Goal: Information Seeking & Learning: Learn about a topic

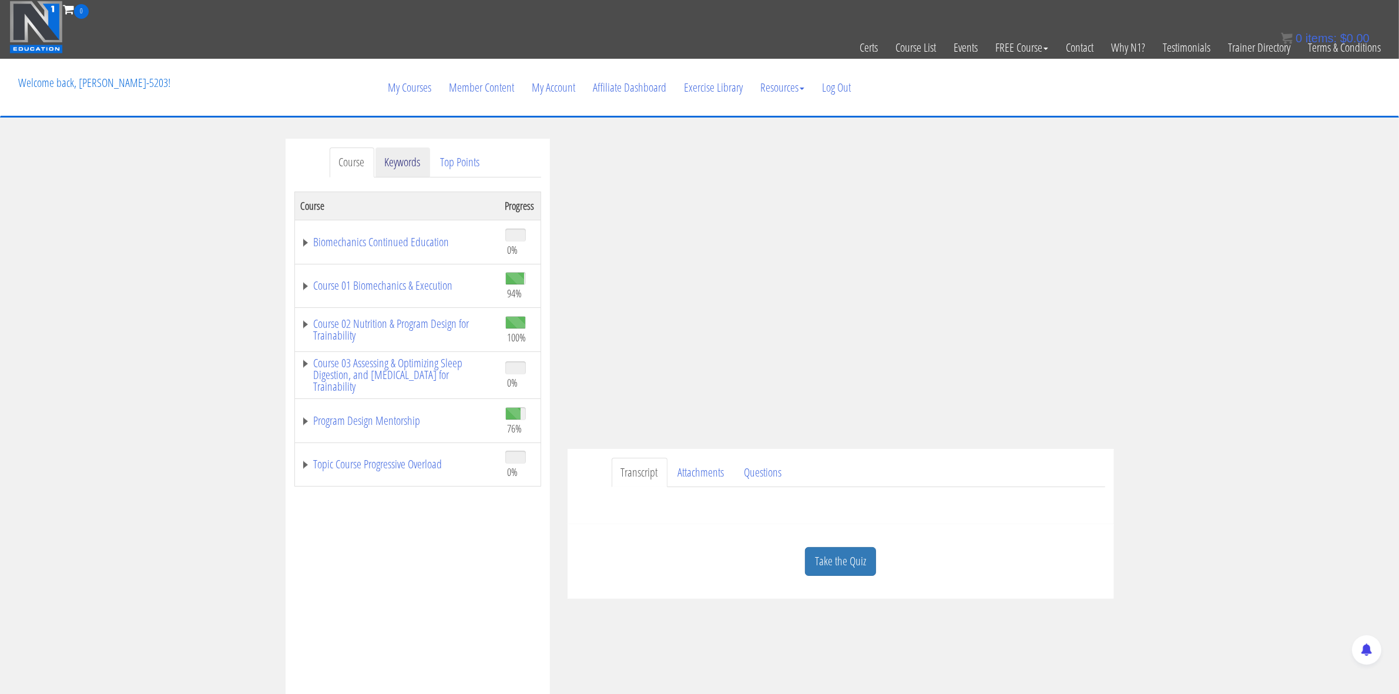
click at [391, 165] on link "Keywords" at bounding box center [402, 162] width 55 height 30
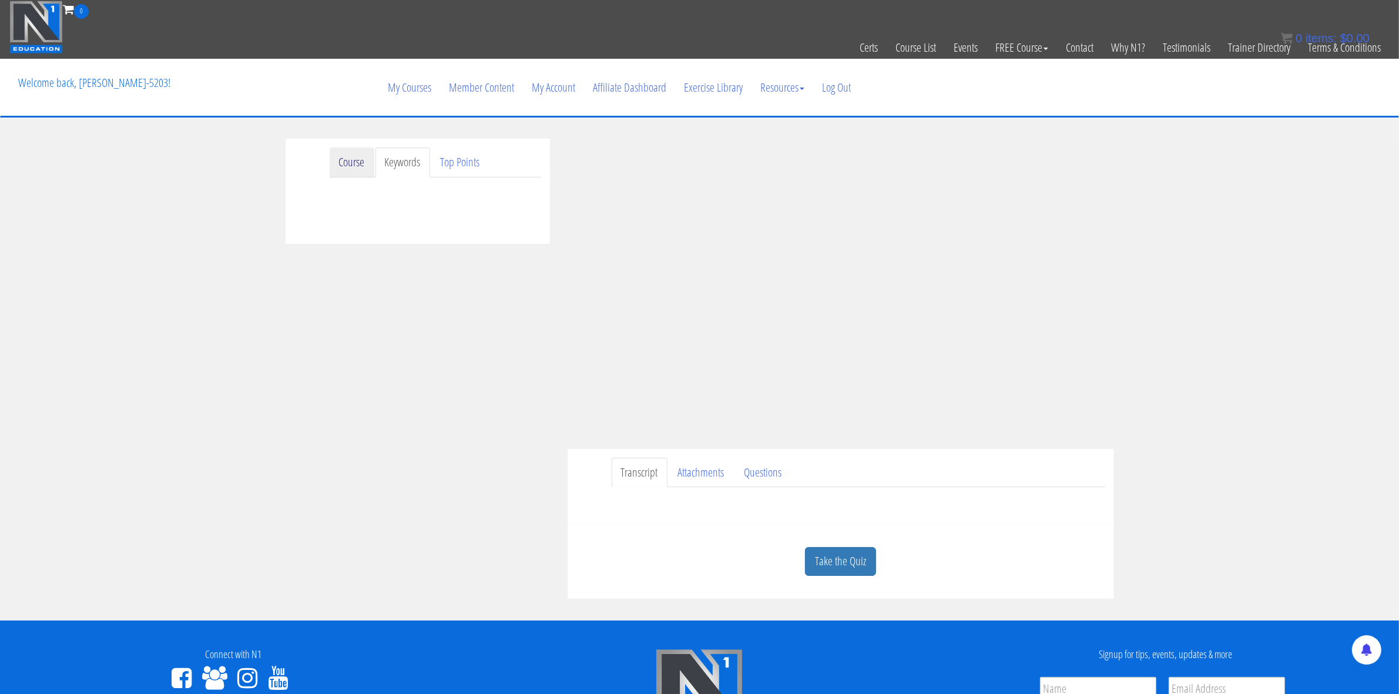
click at [357, 163] on link "Course" at bounding box center [352, 162] width 45 height 30
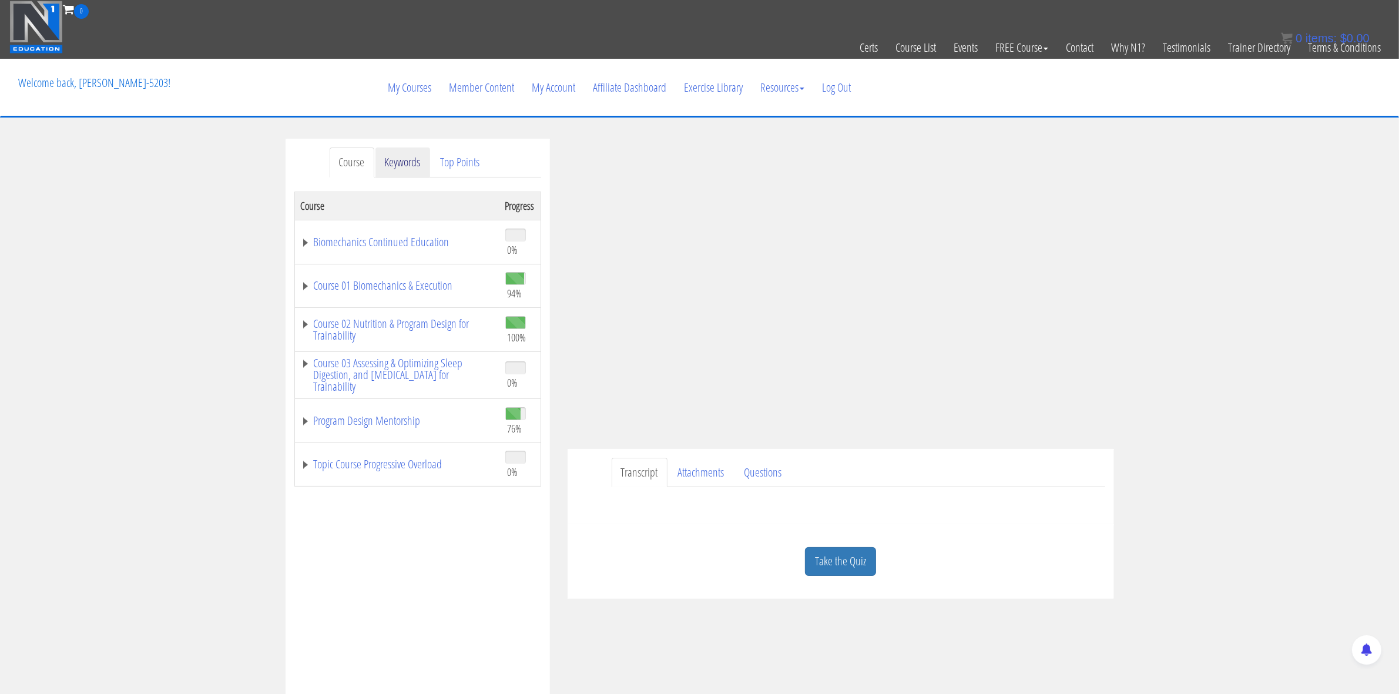
click at [402, 170] on link "Keywords" at bounding box center [402, 162] width 55 height 30
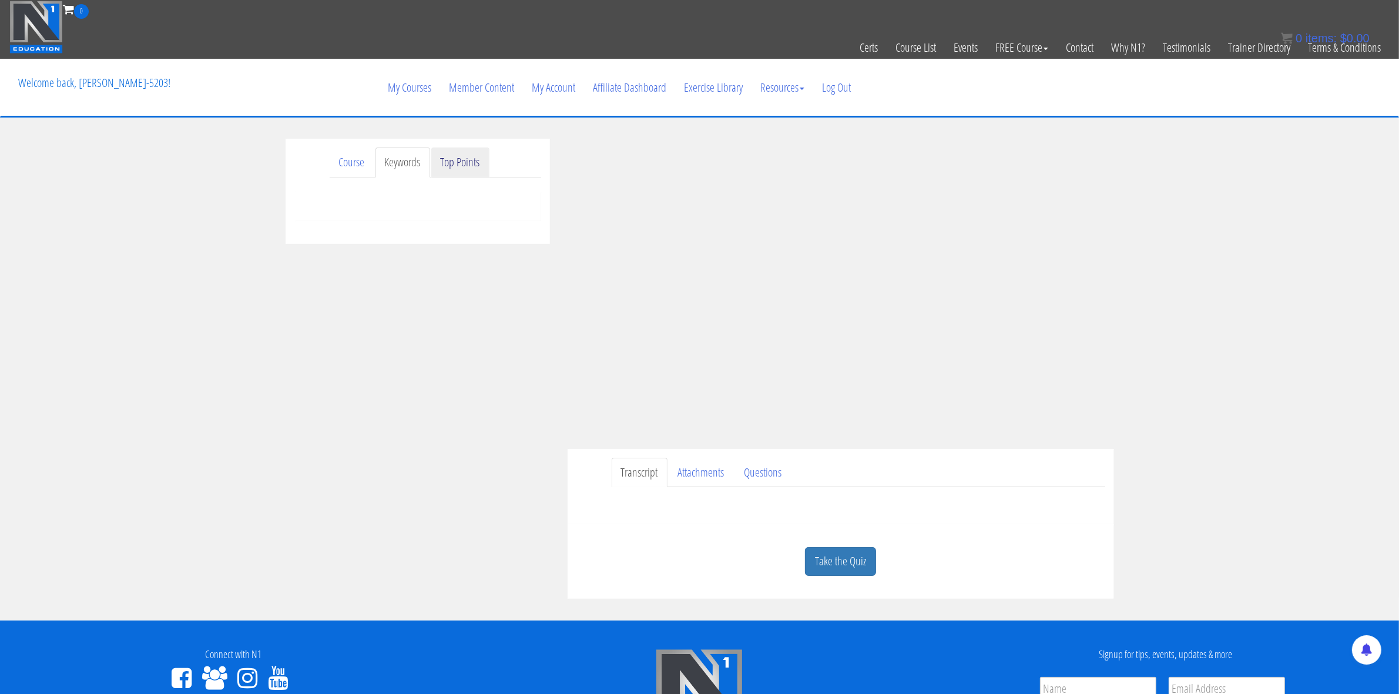
drag, startPoint x: 470, startPoint y: 168, endPoint x: 464, endPoint y: 167, distance: 5.9
click at [469, 168] on link "Top Points" at bounding box center [460, 162] width 58 height 30
click at [369, 160] on link "Course" at bounding box center [352, 162] width 45 height 30
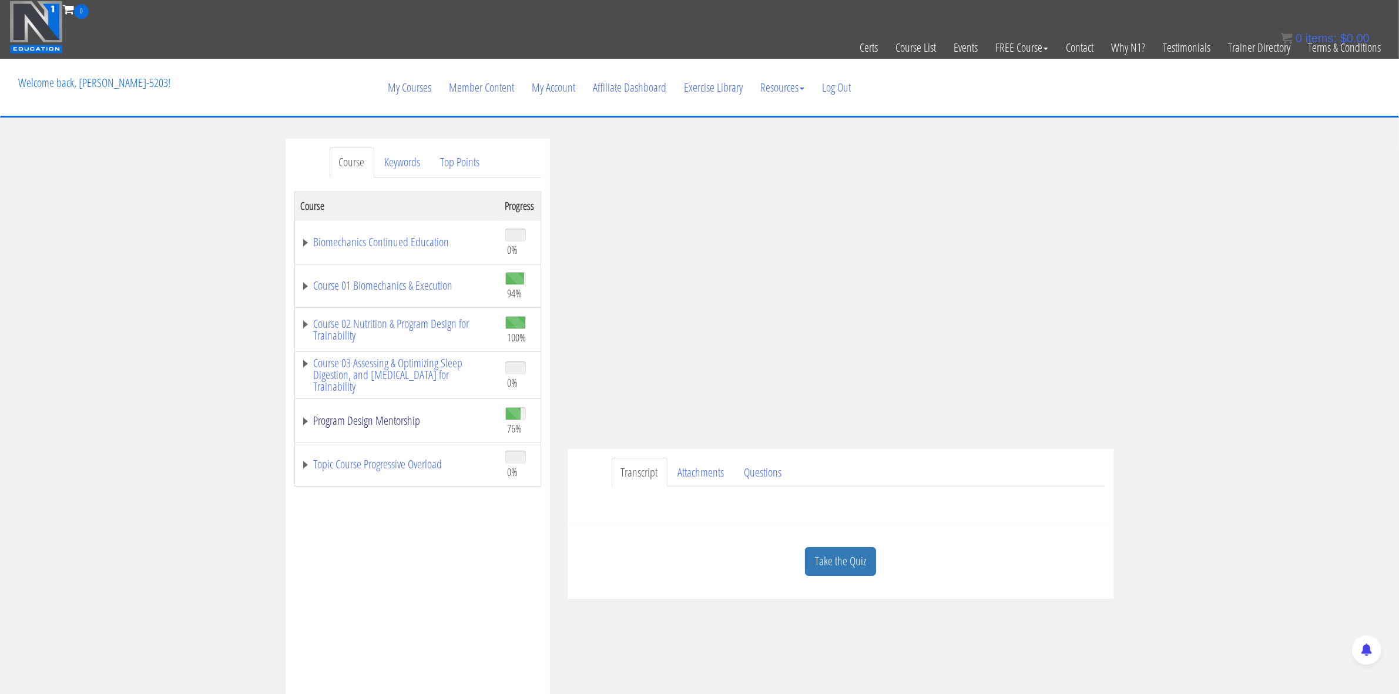
click at [388, 421] on link "Program Design Mentorship" at bounding box center [397, 421] width 193 height 12
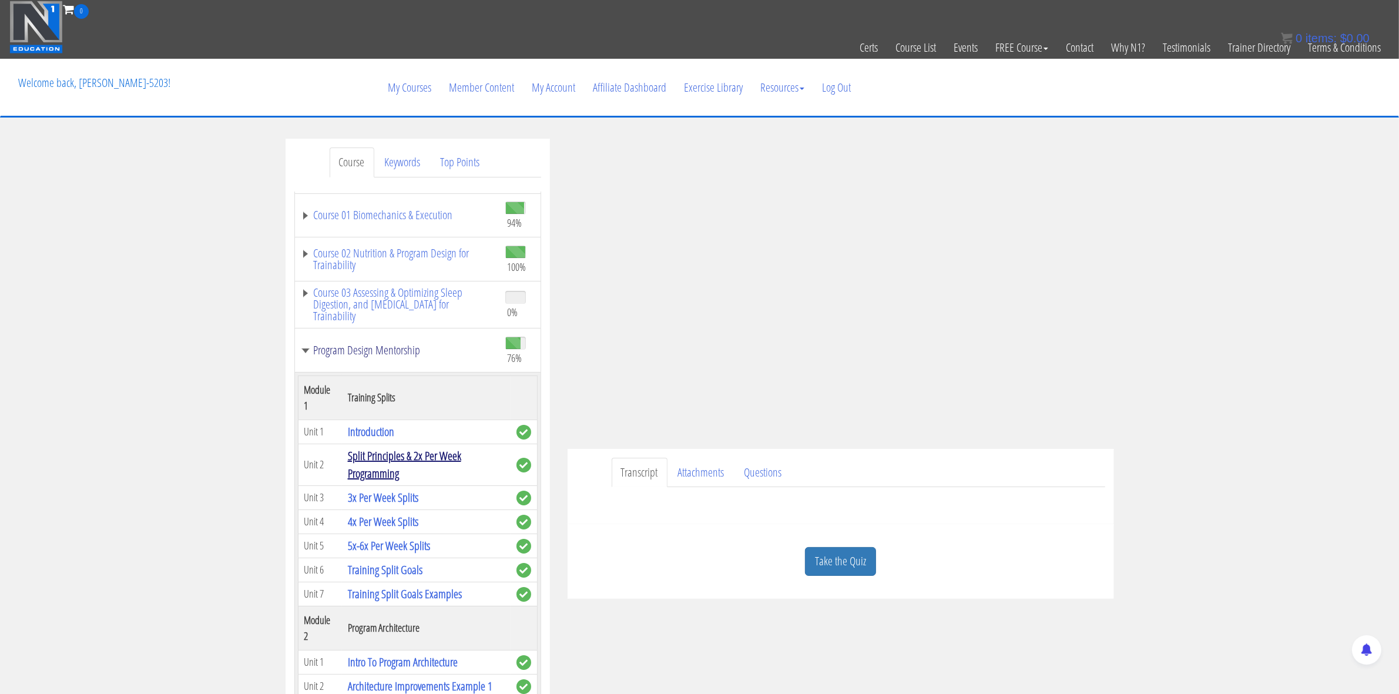
scroll to position [72, 0]
click at [398, 498] on link "3x Per Week Splits" at bounding box center [383, 496] width 71 height 16
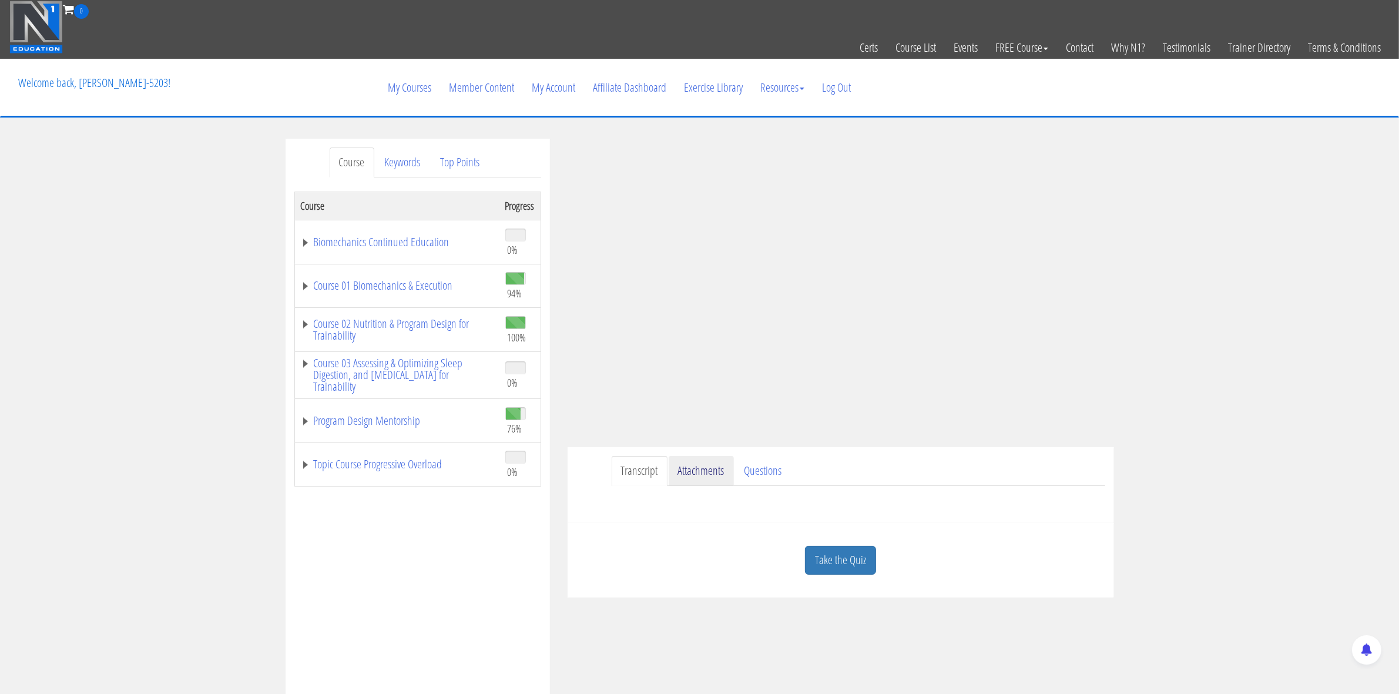
click at [690, 477] on link "Attachments" at bounding box center [701, 471] width 65 height 30
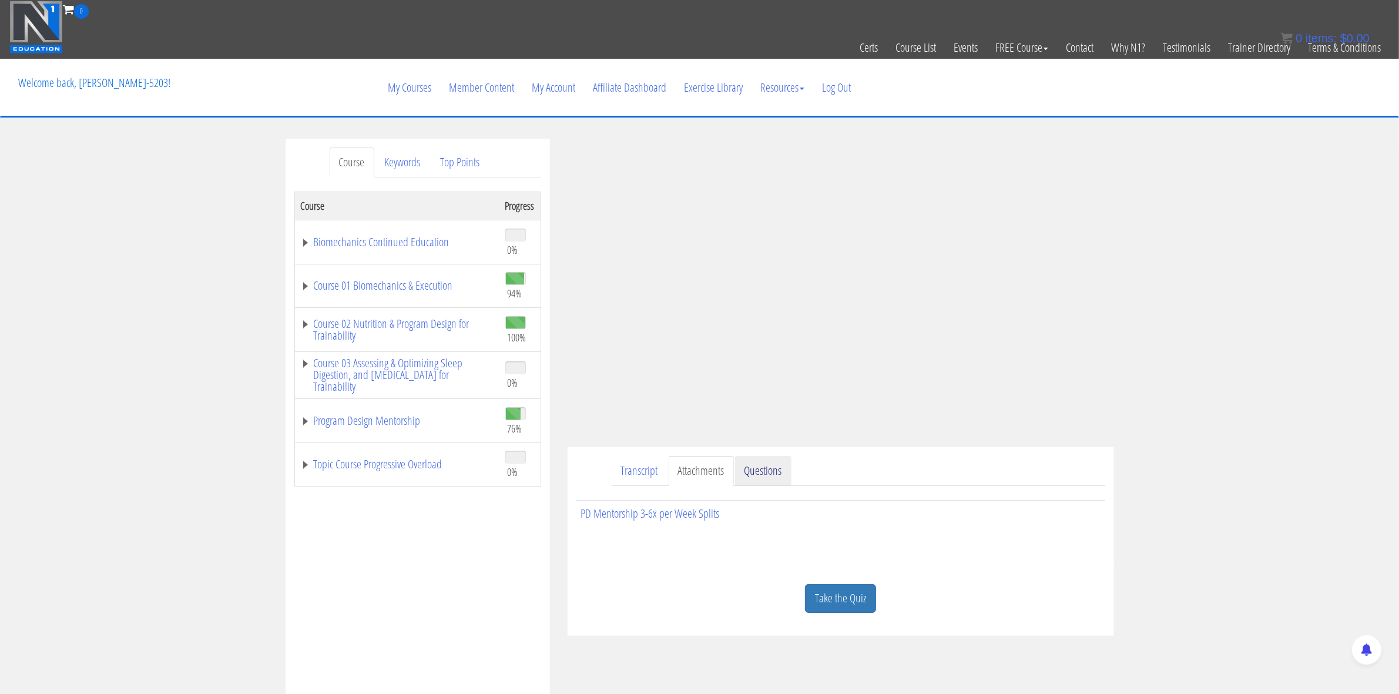
click at [779, 473] on link "Questions" at bounding box center [763, 471] width 56 height 30
click at [694, 470] on link "Attachments" at bounding box center [701, 471] width 65 height 30
click at [660, 517] on link "PD Mentorship 3-6x per Week Splits" at bounding box center [650, 513] width 139 height 16
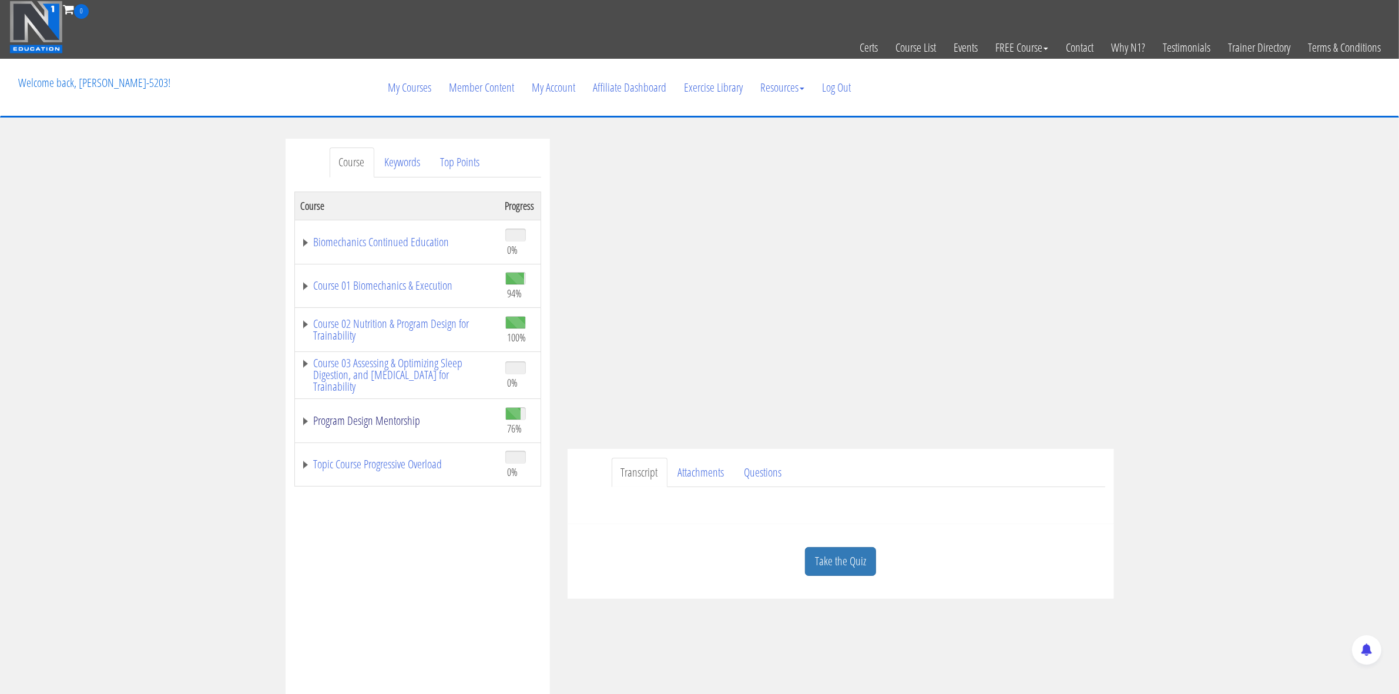
click at [335, 417] on link "Program Design Mentorship" at bounding box center [397, 421] width 193 height 12
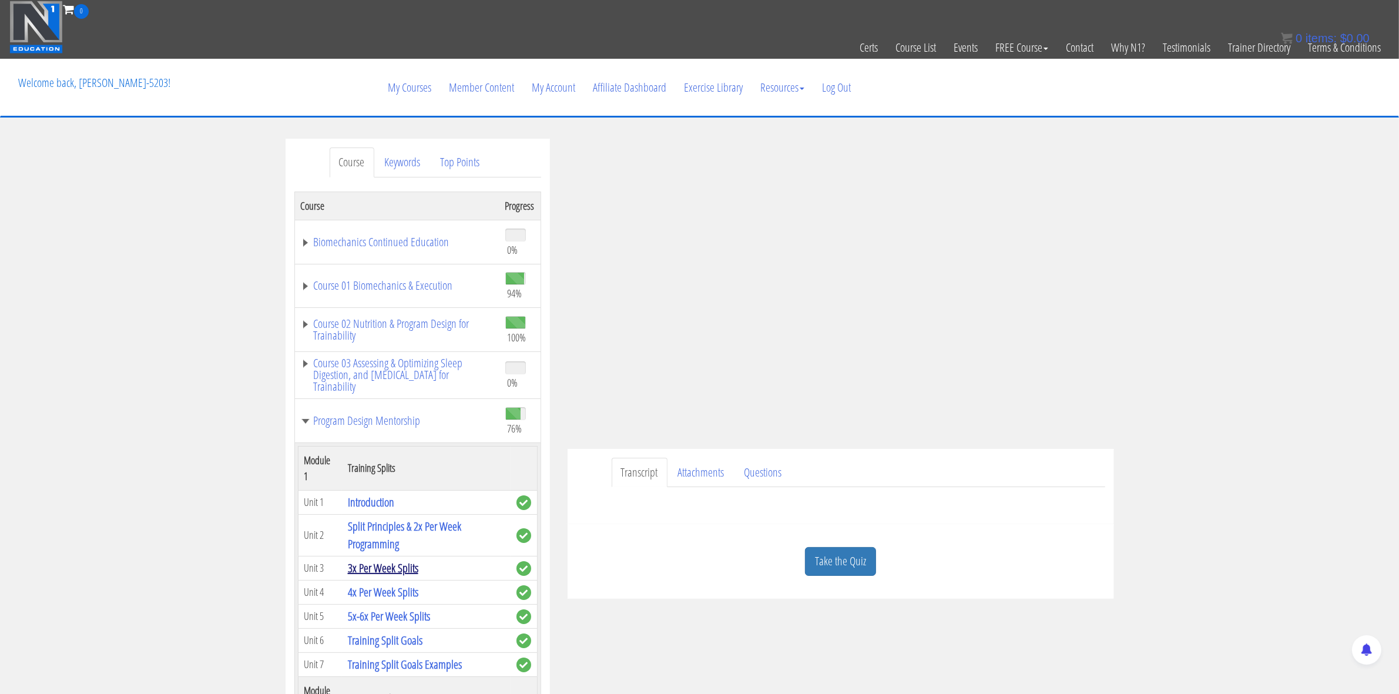
click at [378, 566] on link "3x Per Week Splits" at bounding box center [383, 568] width 71 height 16
click at [387, 568] on link "3x Per Week Splits" at bounding box center [383, 568] width 71 height 16
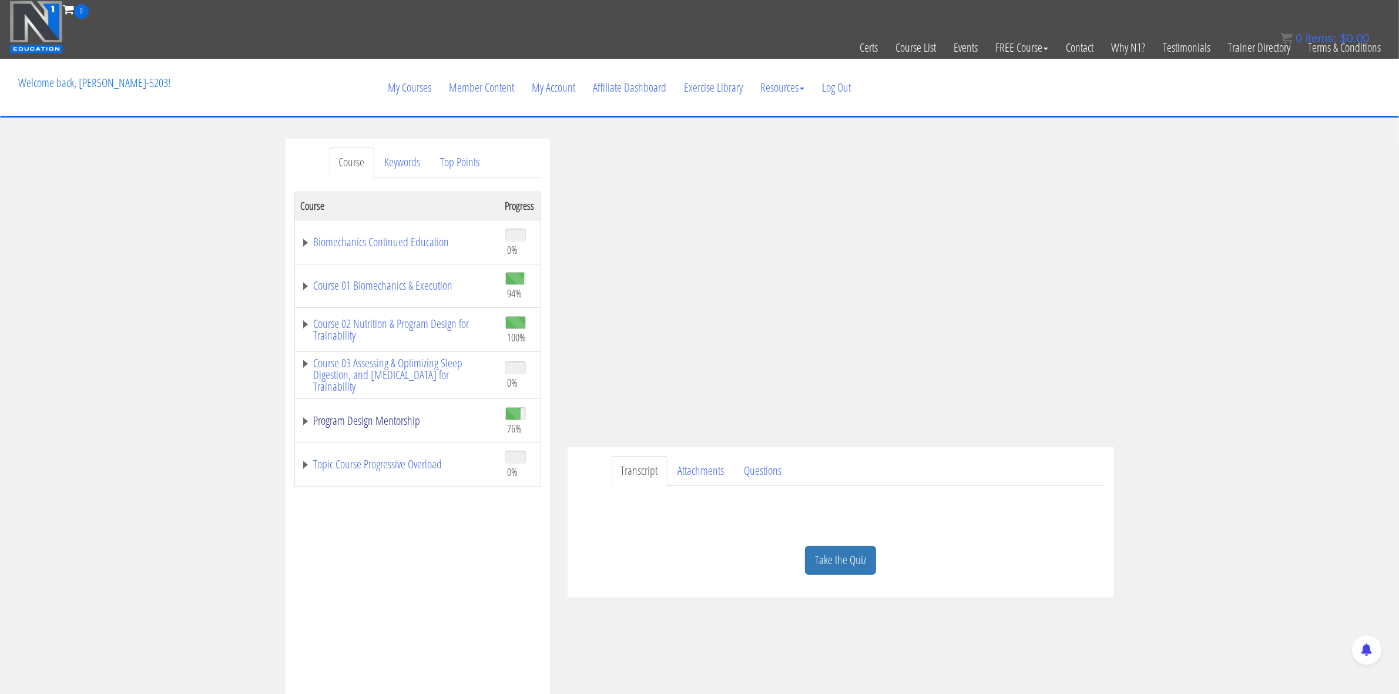
click at [353, 427] on link "Program Design Mentorship" at bounding box center [397, 421] width 193 height 12
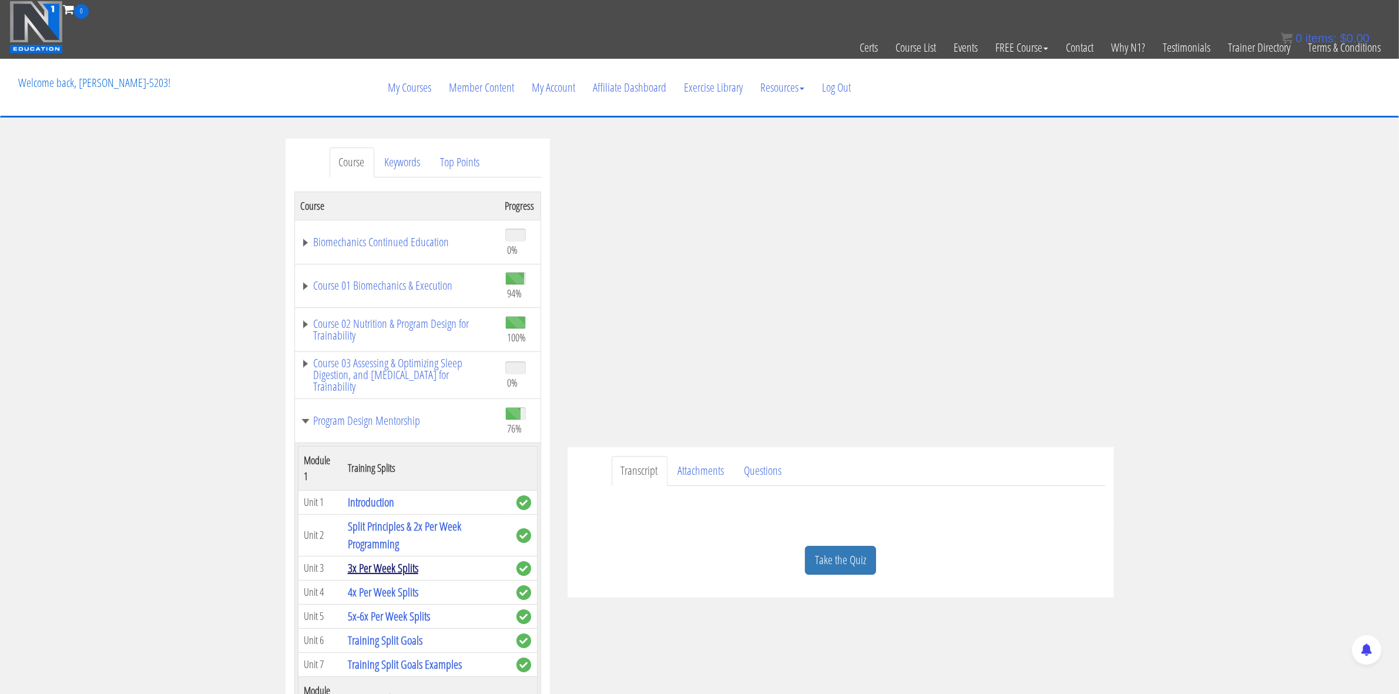
click at [409, 565] on link "3x Per Week Splits" at bounding box center [383, 568] width 71 height 16
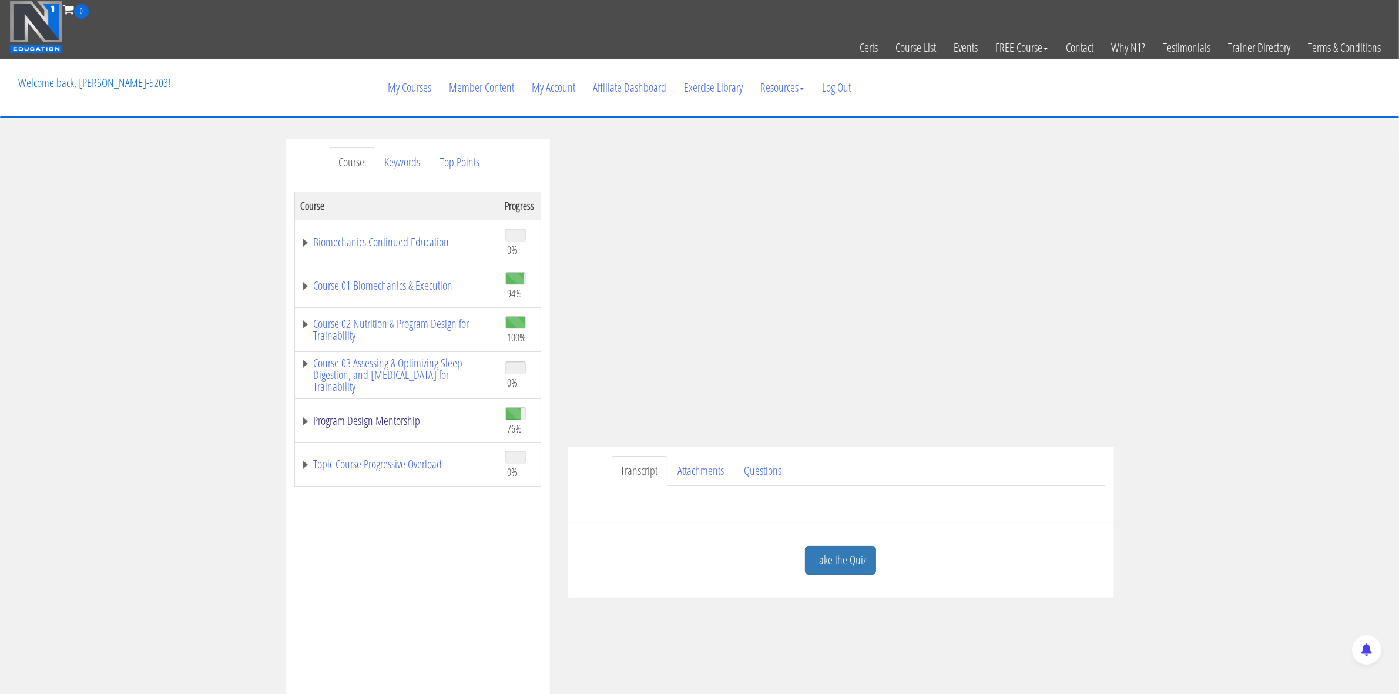
click at [402, 418] on link "Program Design Mentorship" at bounding box center [397, 421] width 193 height 12
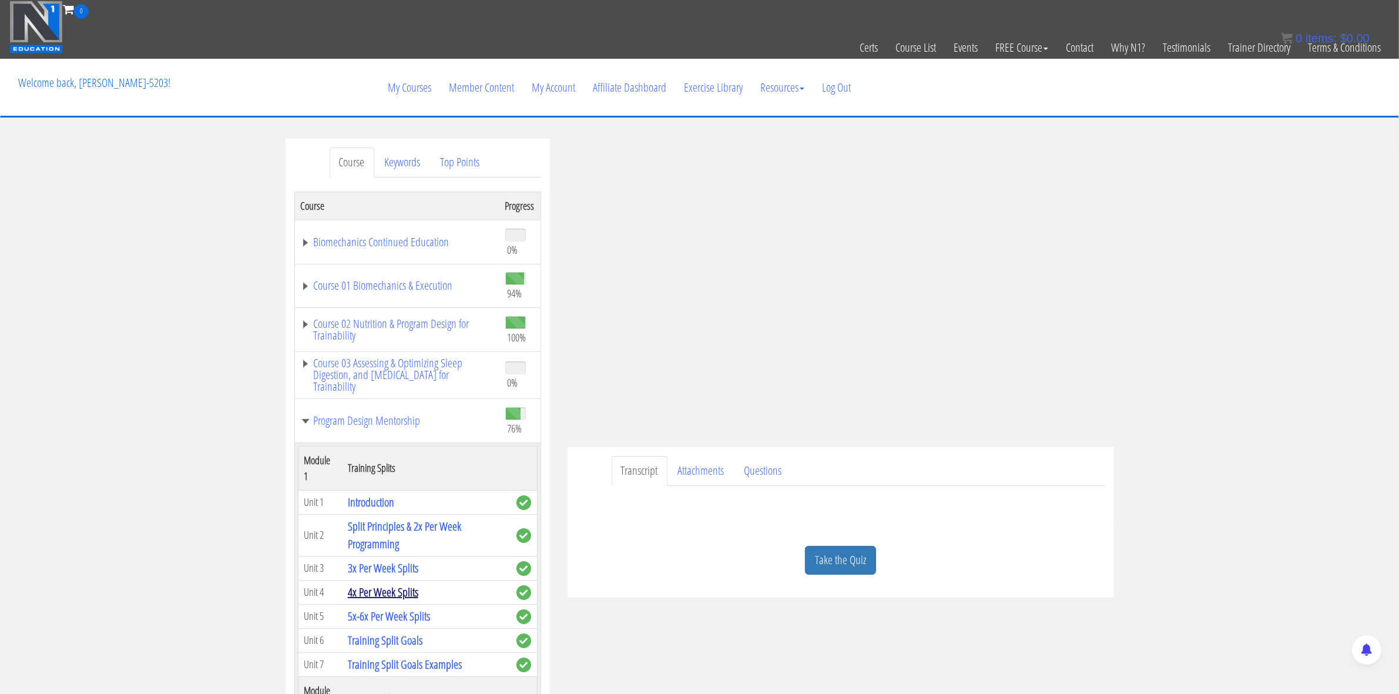
click at [388, 588] on link "4x Per Week Splits" at bounding box center [383, 592] width 71 height 16
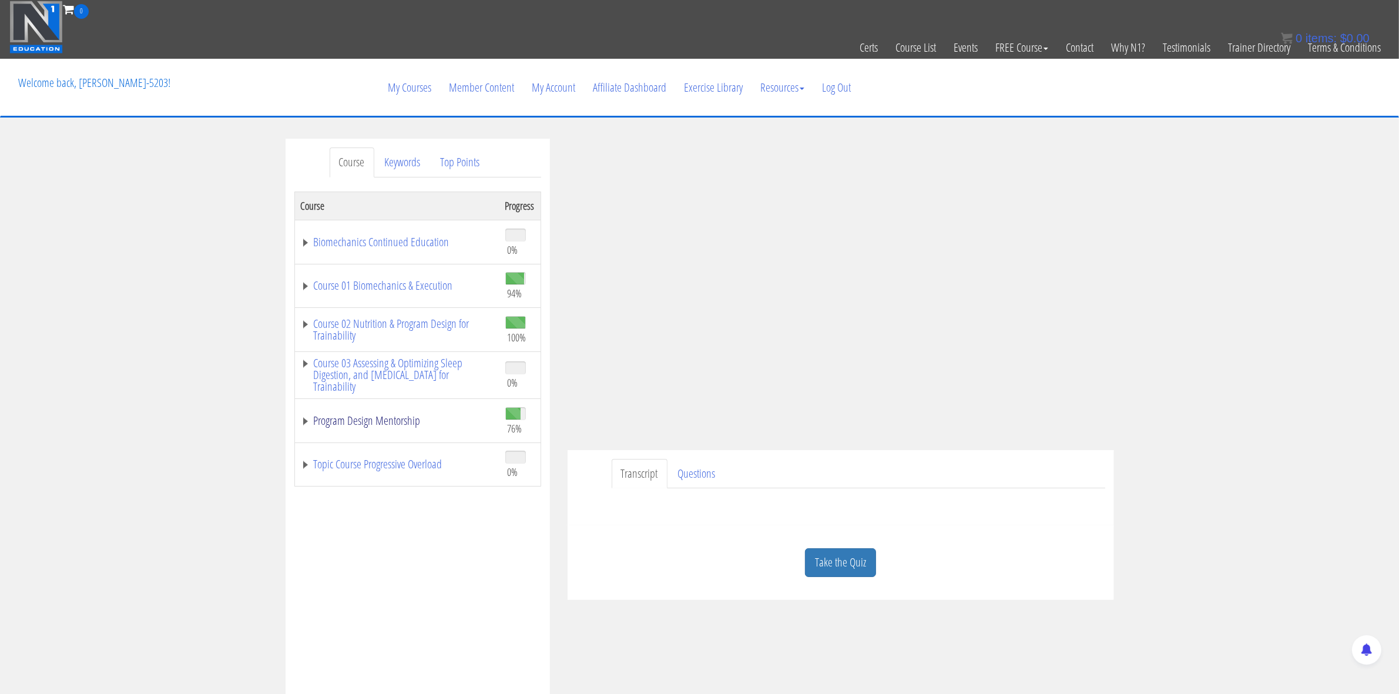
click at [347, 421] on link "Program Design Mentorship" at bounding box center [397, 421] width 193 height 12
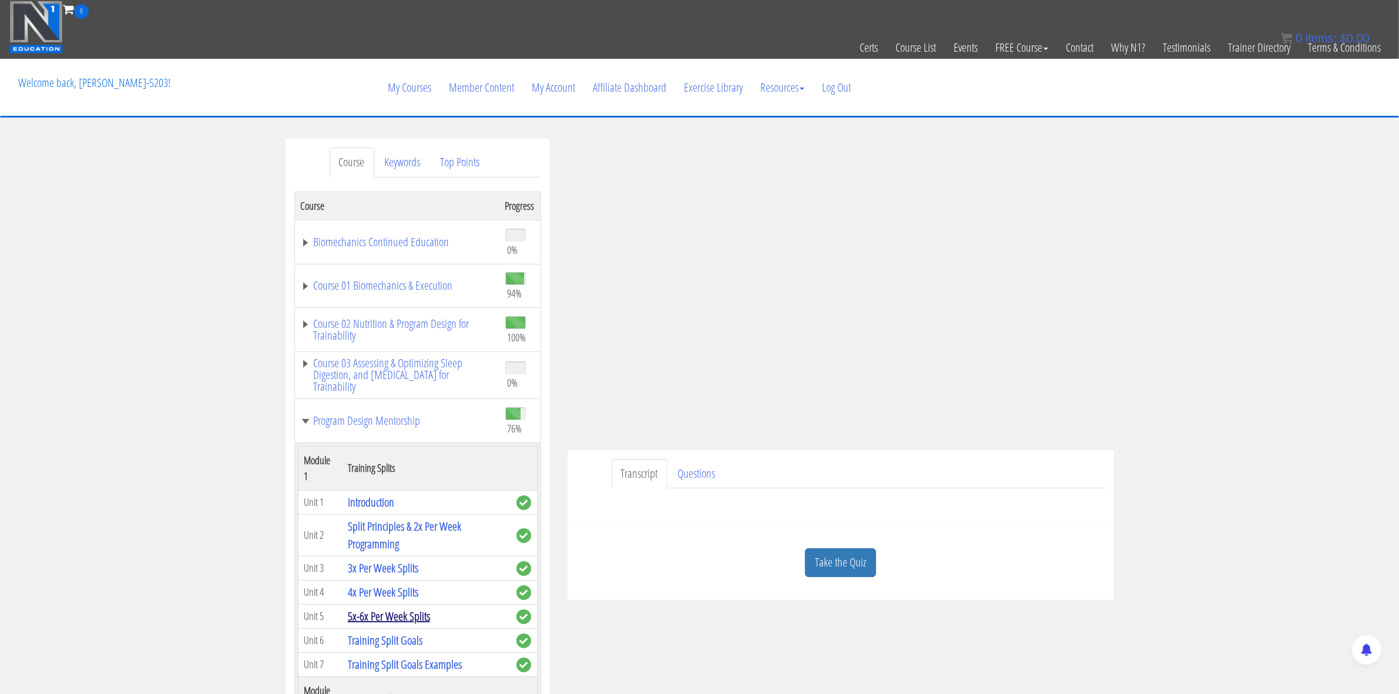
click at [380, 614] on link "5x-6x Per Week Splits" at bounding box center [389, 616] width 82 height 16
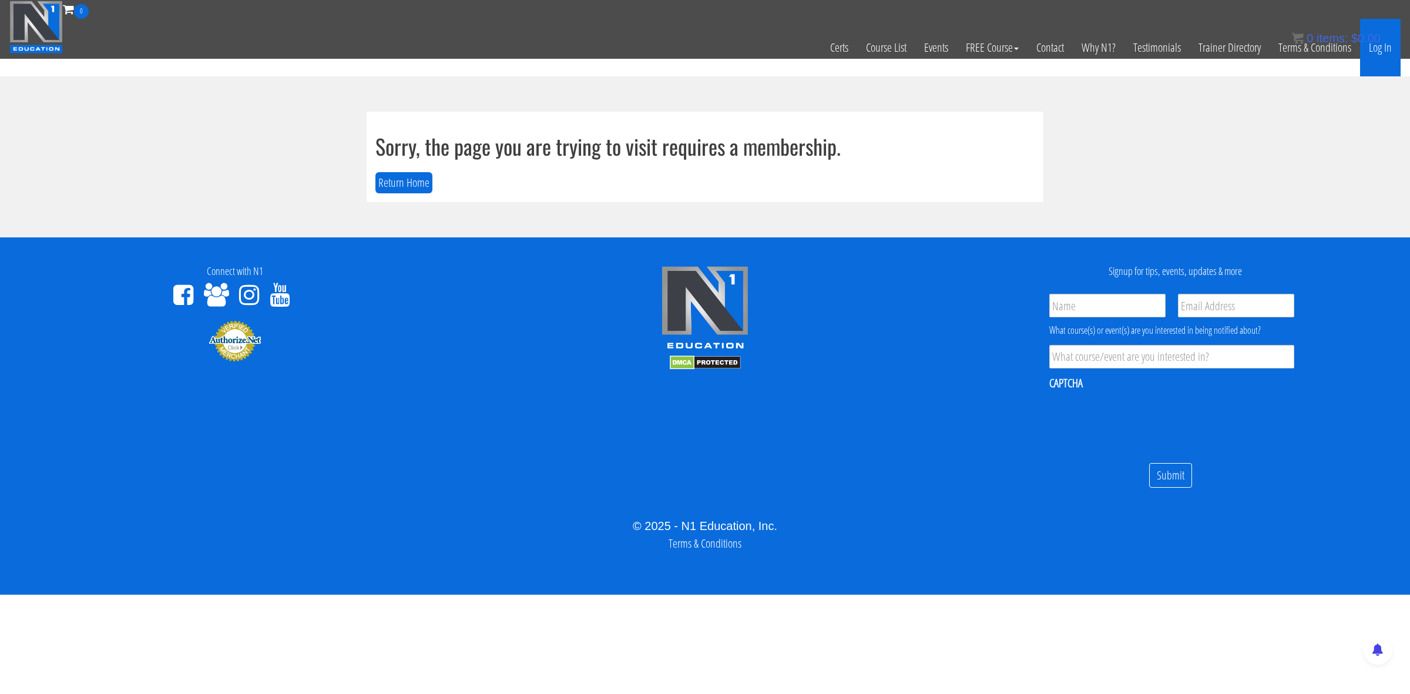
click at [1390, 49] on link "Log In" at bounding box center [1380, 48] width 41 height 58
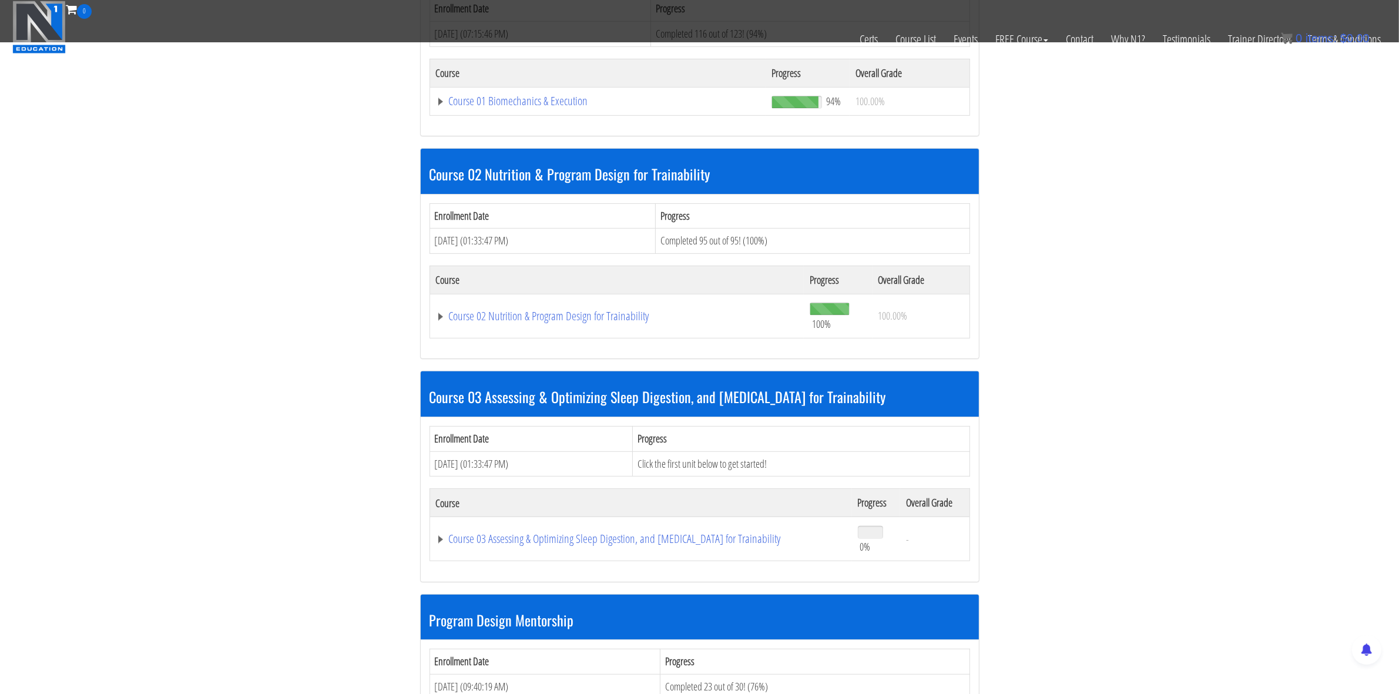
scroll to position [441, 0]
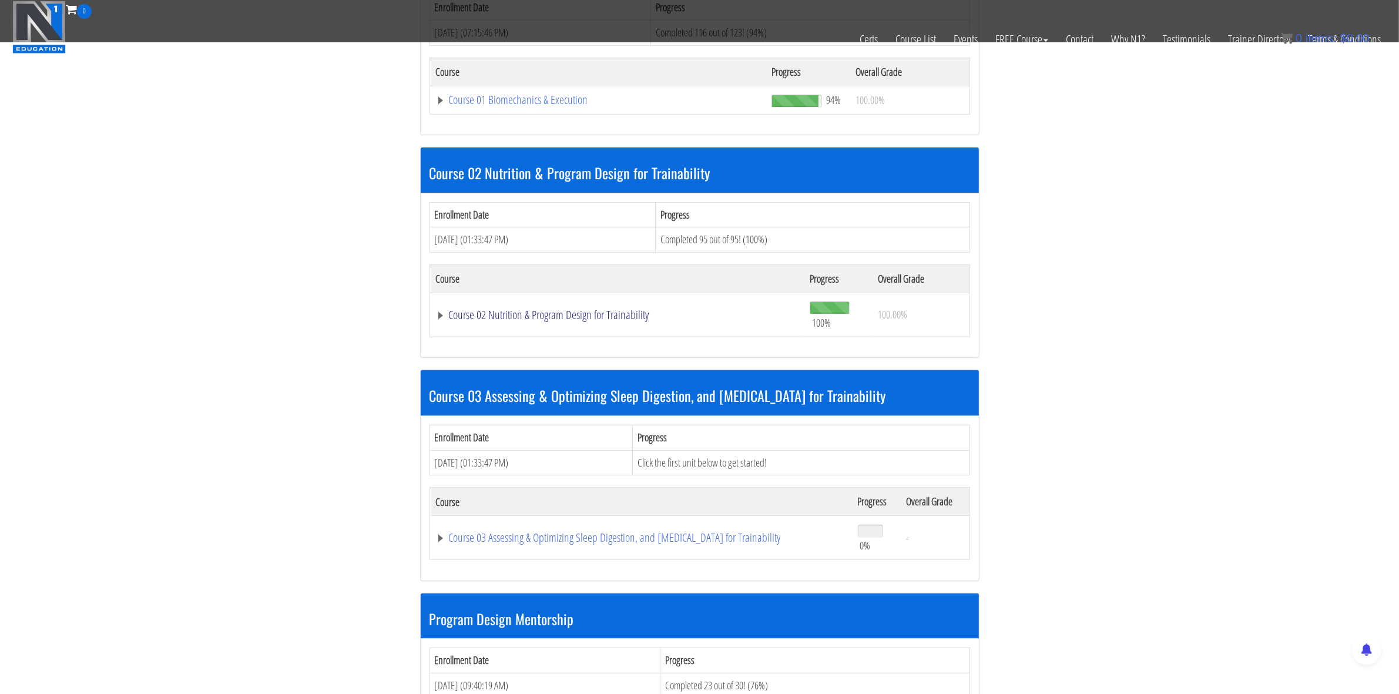
click at [514, 318] on link "Course 02 Nutrition & Program Design for Trainability" at bounding box center [617, 315] width 363 height 12
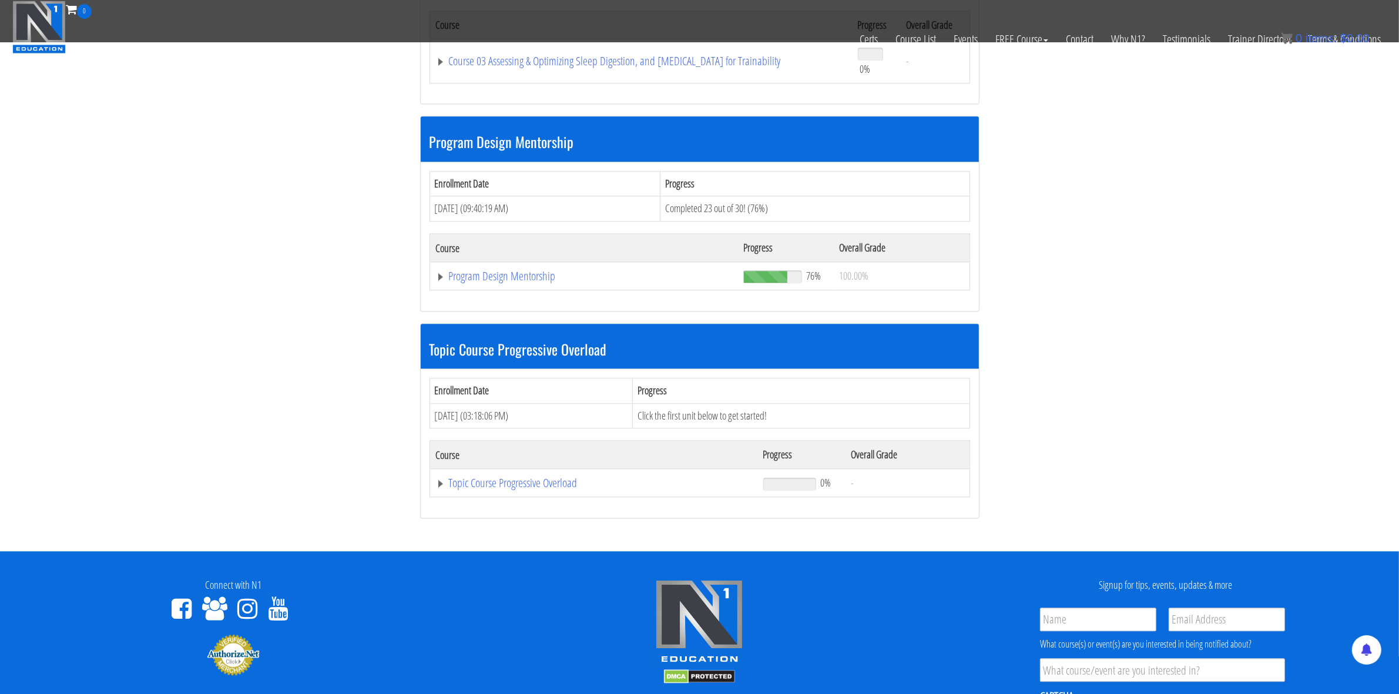
scroll to position [3523, 0]
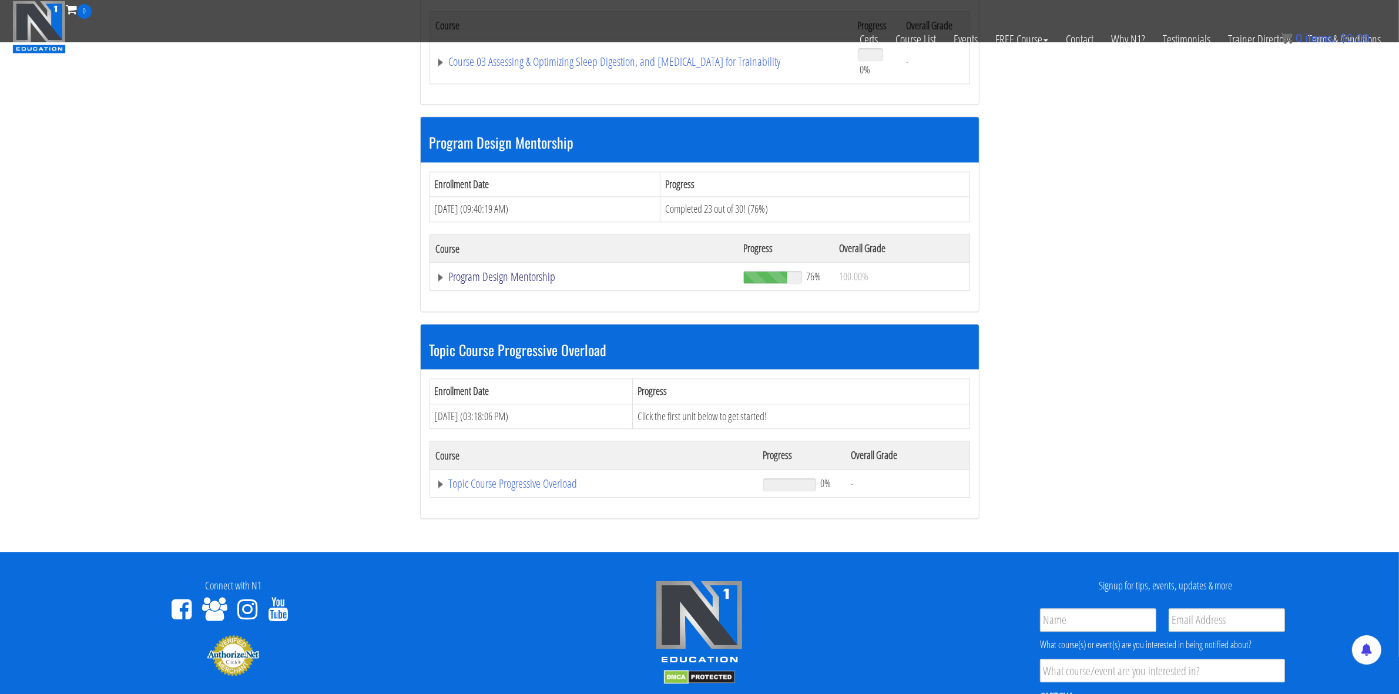
click at [509, 283] on link "Program Design Mentorship" at bounding box center [584, 277] width 296 height 12
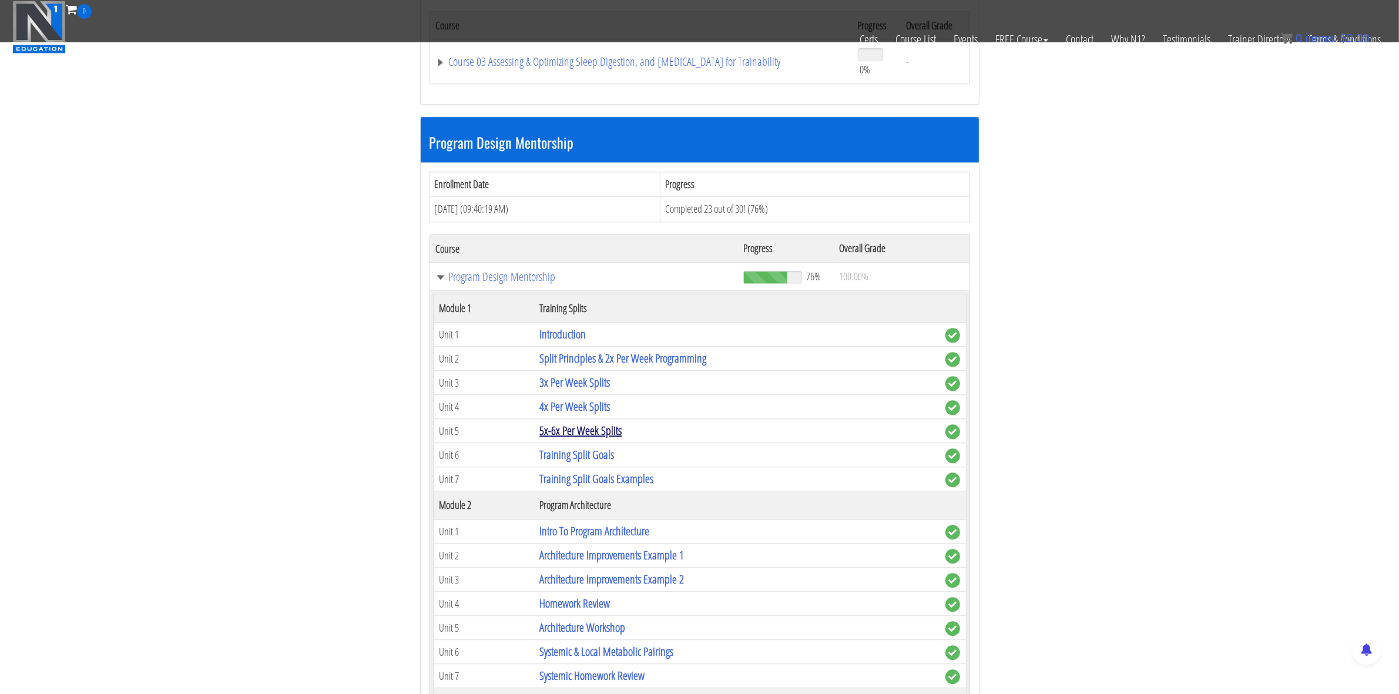
click at [603, 438] on link "5x-6x Per Week Splits" at bounding box center [580, 430] width 82 height 16
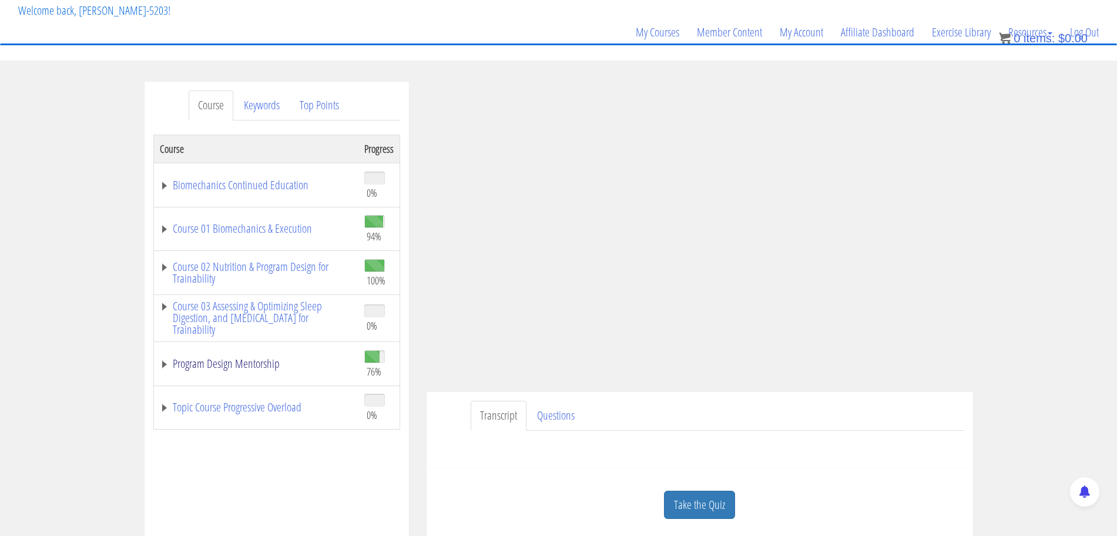
scroll to position [73, 0]
click at [241, 365] on link "Program Design Mentorship" at bounding box center [256, 363] width 193 height 12
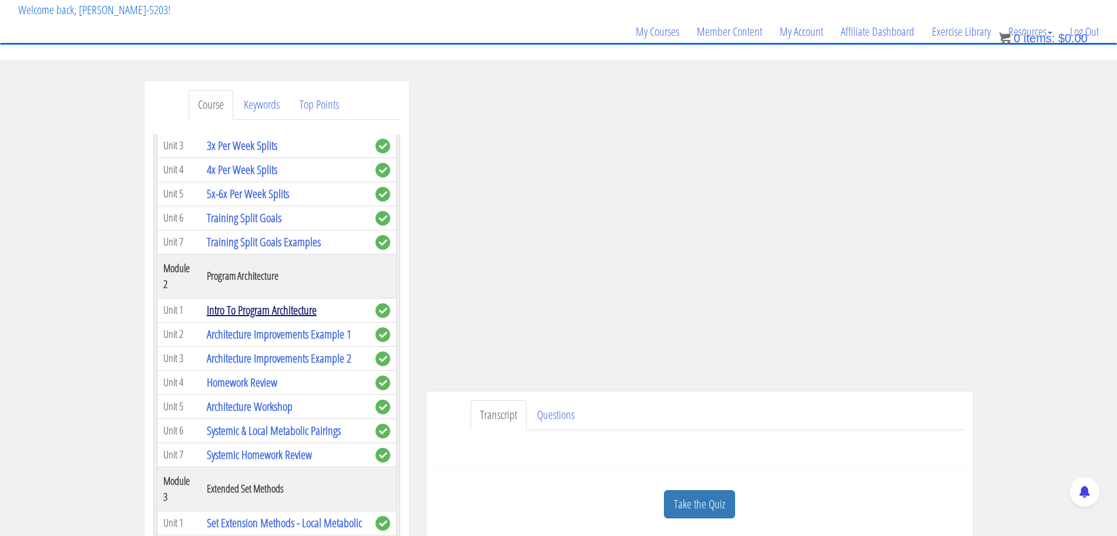
scroll to position [365, 0]
click at [263, 307] on link "Intro To Program Architecture" at bounding box center [262, 309] width 110 height 16
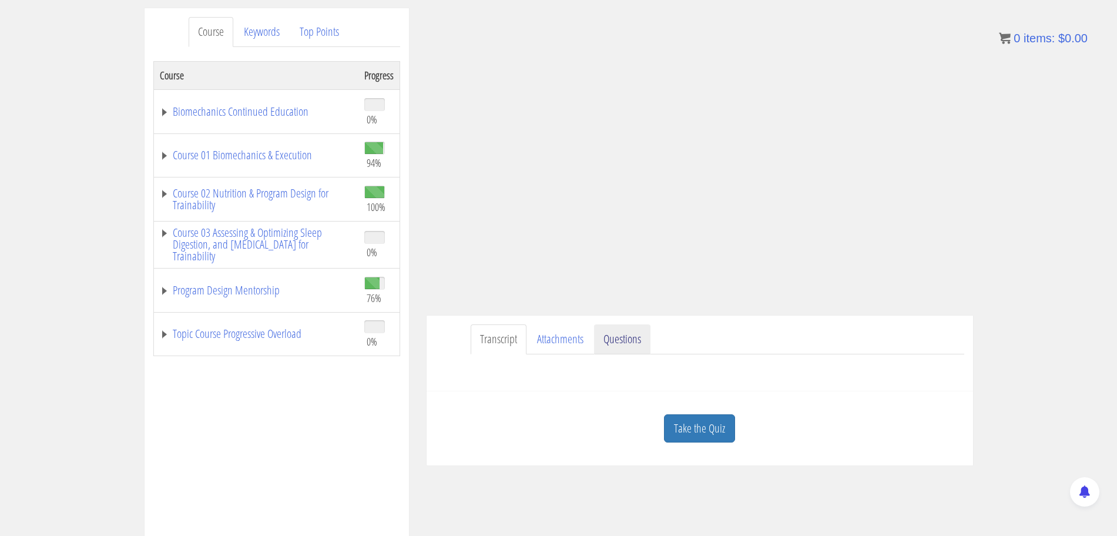
scroll to position [146, 0]
click at [569, 338] on link "Attachments" at bounding box center [560, 339] width 65 height 30
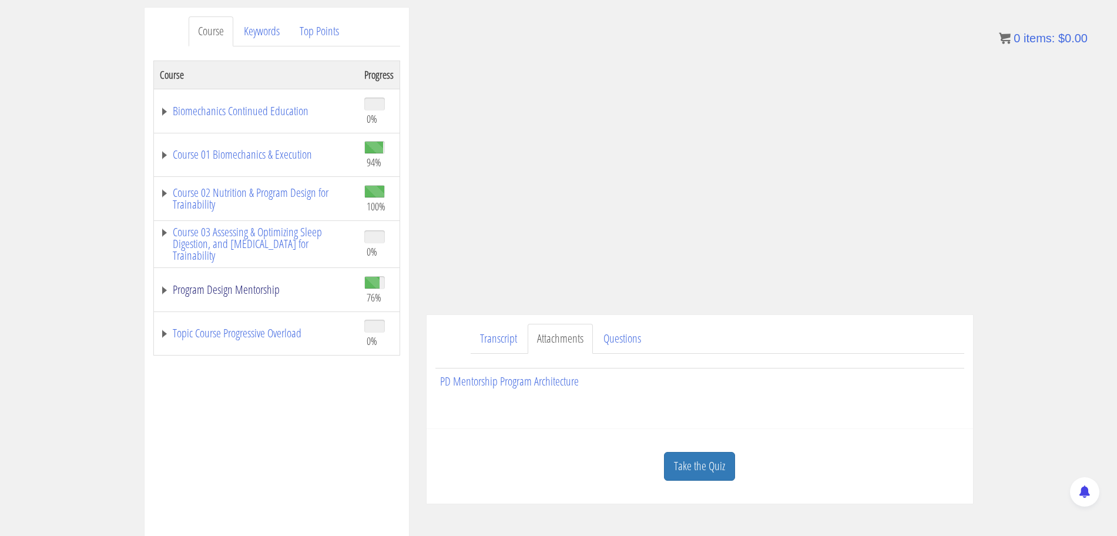
click at [260, 293] on link "Program Design Mentorship" at bounding box center [256, 290] width 193 height 12
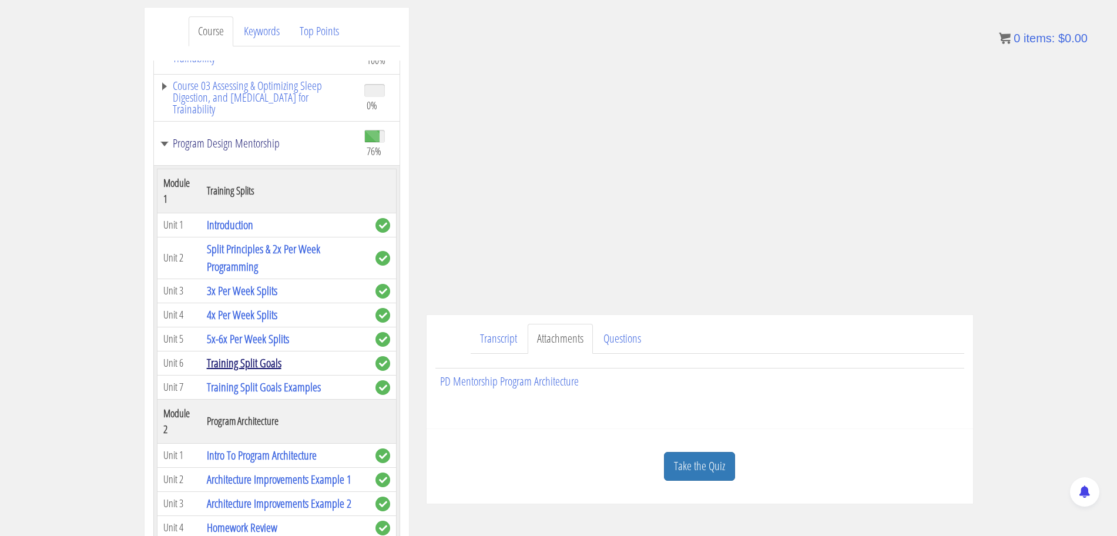
scroll to position [147, 0]
